Goal: Find specific page/section: Find specific page/section

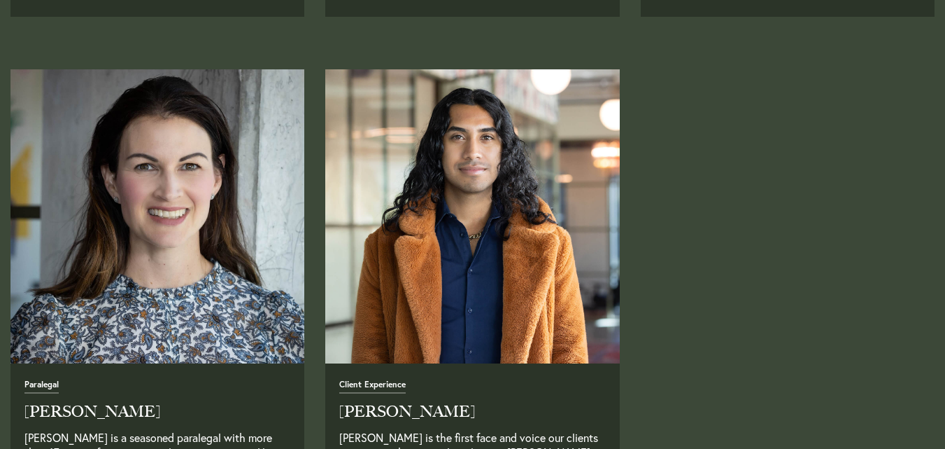
scroll to position [3489, 0]
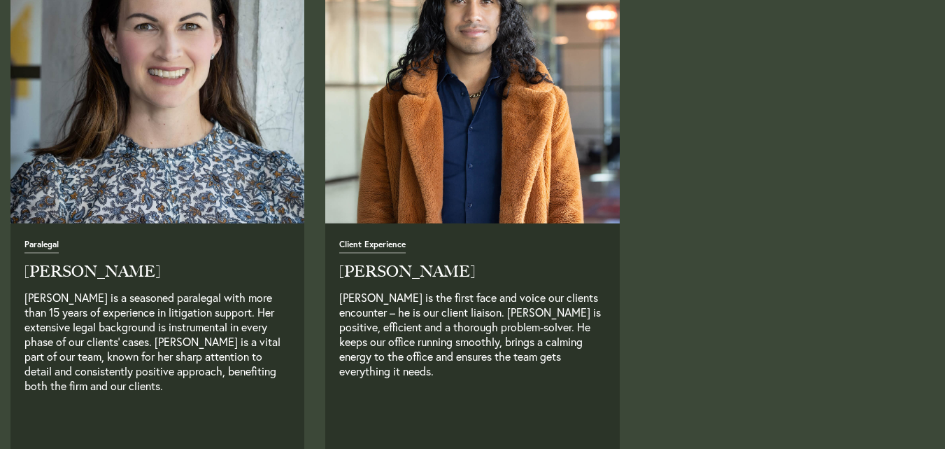
click at [519, 301] on p "[PERSON_NAME] is the first face and voice our clients encounter – he is our cli…" at bounding box center [472, 349] width 266 height 118
click at [522, 320] on p "[PERSON_NAME] is the first face and voice our clients encounter – he is our cli…" at bounding box center [472, 349] width 266 height 118
click at [512, 328] on p "[PERSON_NAME] is the first face and voice our clients encounter – he is our cli…" at bounding box center [472, 349] width 266 height 118
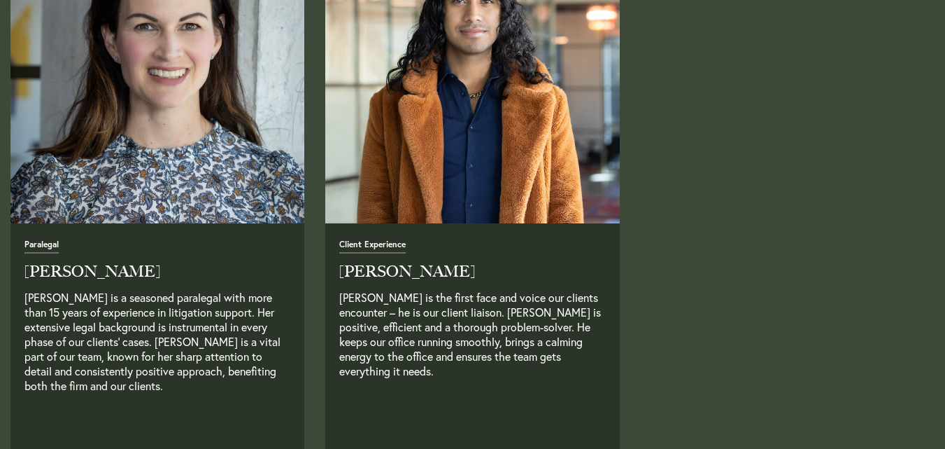
click at [505, 340] on p "[PERSON_NAME] is the first face and voice our clients encounter – he is our cli…" at bounding box center [472, 349] width 266 height 118
click at [518, 359] on p "[PERSON_NAME] is the first face and voice our clients encounter – he is our cli…" at bounding box center [472, 349] width 266 height 118
click at [502, 363] on p "[PERSON_NAME] is the first face and voice our clients encounter – he is our cli…" at bounding box center [472, 349] width 266 height 118
click at [497, 363] on p "[PERSON_NAME] is the first face and voice our clients encounter – he is our cli…" at bounding box center [472, 349] width 266 height 118
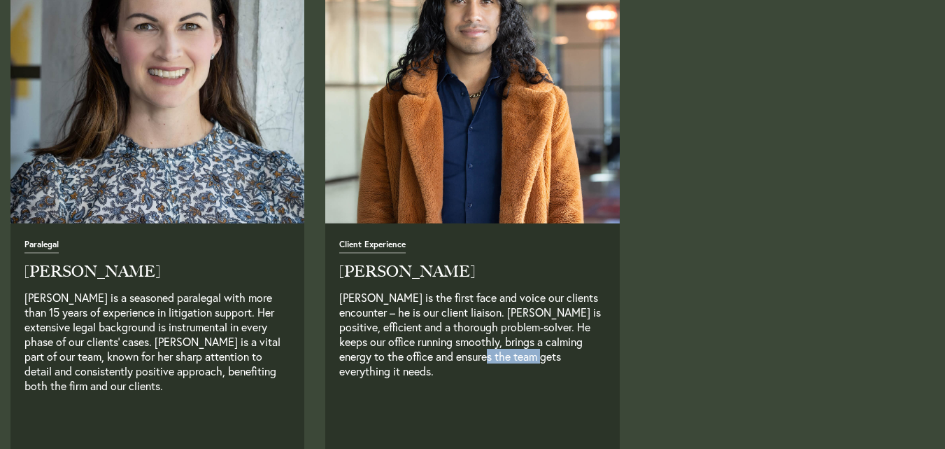
click at [488, 364] on p "[PERSON_NAME] is the first face and voice our clients encounter – he is our cli…" at bounding box center [472, 349] width 266 height 118
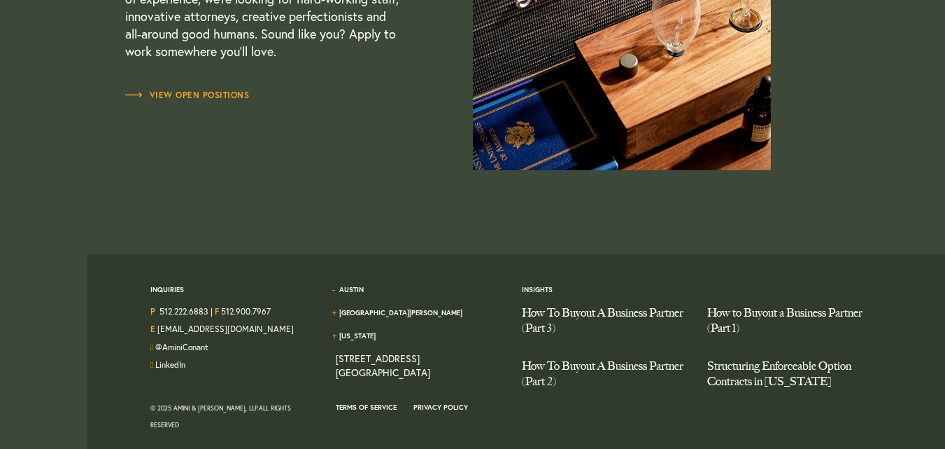
scroll to position [4223, 0]
